Goal: Find specific page/section: Find specific page/section

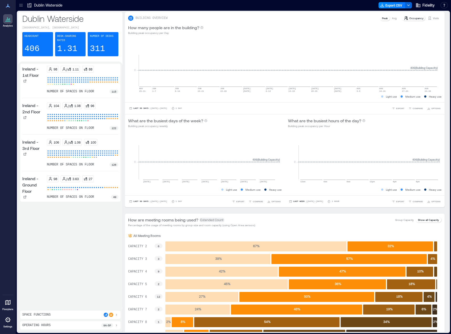
click at [10, 307] on link "Floorplans" at bounding box center [8, 304] width 14 height 16
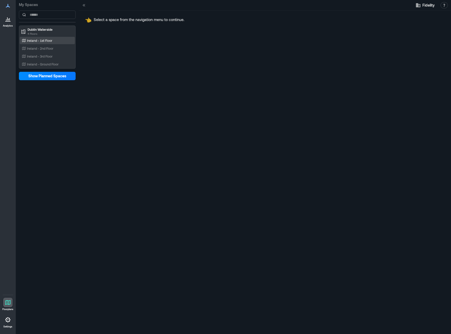
click at [59, 40] on div "Ireland - 1st Floor" at bounding box center [46, 40] width 51 height 5
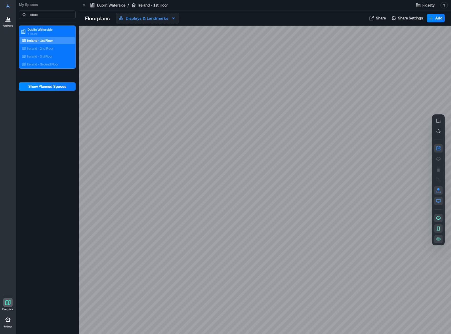
click at [174, 16] on icon "button" at bounding box center [173, 18] width 6 height 6
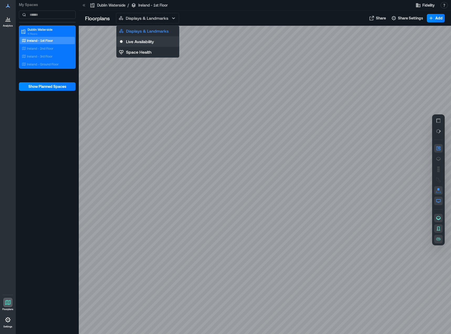
click at [158, 41] on button "Live Availability" at bounding box center [148, 41] width 63 height 11
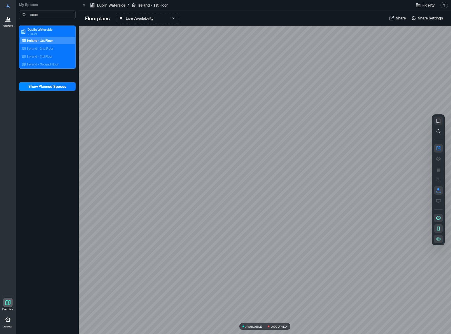
click at [439, 120] on icon "button" at bounding box center [438, 120] width 5 height 5
click at [50, 46] on div "Ireland - 2nd Floor" at bounding box center [46, 48] width 51 height 5
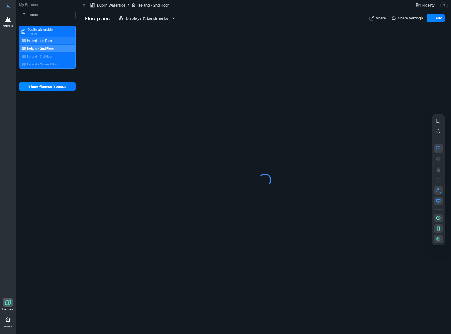
click at [53, 40] on div "Ireland - 1st Floor" at bounding box center [46, 40] width 51 height 5
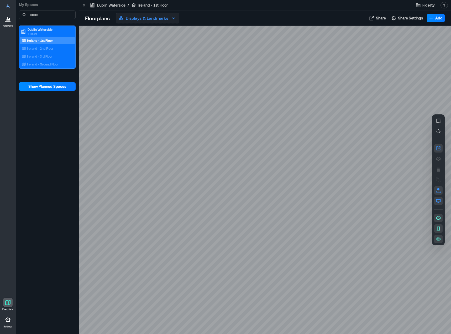
click at [151, 18] on p "Displays & Landmarks" at bounding box center [147, 18] width 43 height 6
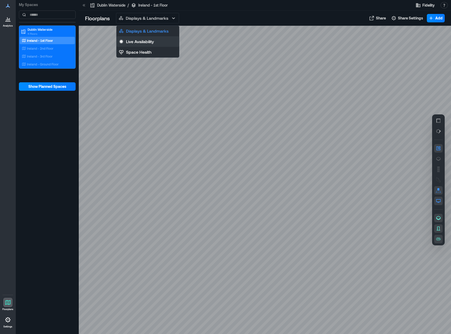
click at [153, 40] on p "Live Availability" at bounding box center [140, 41] width 28 height 6
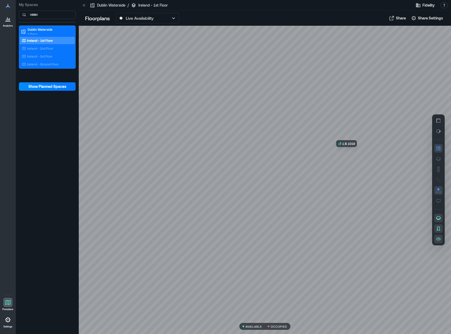
click at [352, 151] on div at bounding box center [265, 180] width 373 height 308
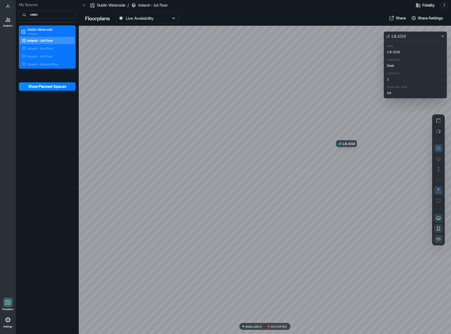
click at [352, 151] on div at bounding box center [265, 180] width 373 height 308
